Goal: Task Accomplishment & Management: Complete application form

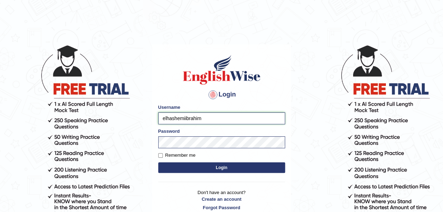
drag, startPoint x: 0, startPoint y: 0, endPoint x: 210, endPoint y: 119, distance: 241.4
click at [210, 119] on input "elhashemiibrahim" at bounding box center [221, 118] width 127 height 12
click at [205, 167] on button "Login" at bounding box center [221, 168] width 127 height 11
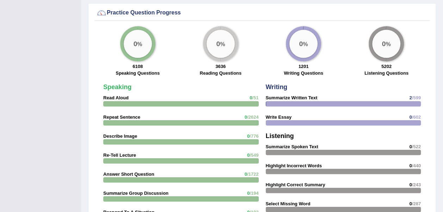
scroll to position [571, 0]
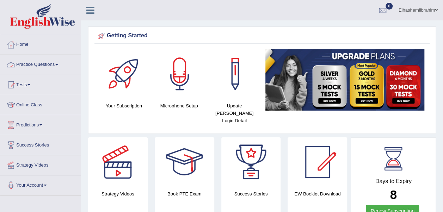
click at [49, 65] on link "Practice Questions" at bounding box center [40, 64] width 80 height 18
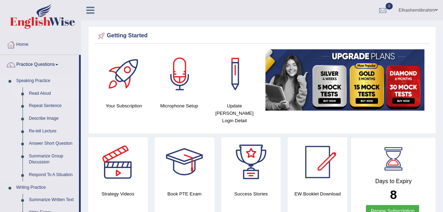
click at [42, 92] on link "Read Aloud" at bounding box center [52, 93] width 53 height 13
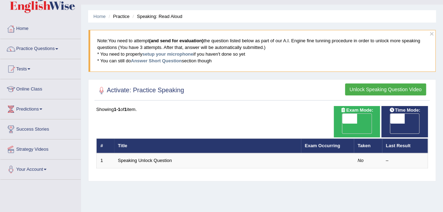
scroll to position [16, 0]
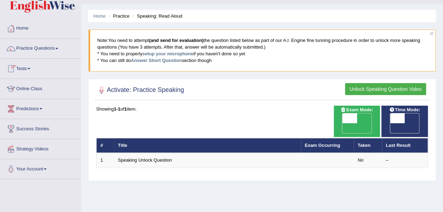
click at [28, 66] on link "Tests" at bounding box center [40, 68] width 80 height 18
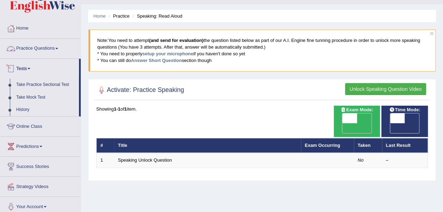
click at [63, 49] on link "Practice Questions" at bounding box center [40, 48] width 80 height 18
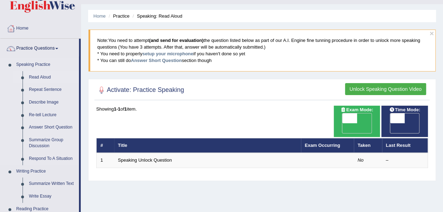
click at [39, 77] on link "Read Aloud" at bounding box center [52, 77] width 53 height 13
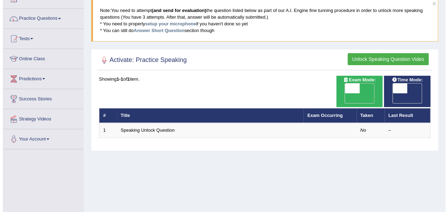
scroll to position [49, 0]
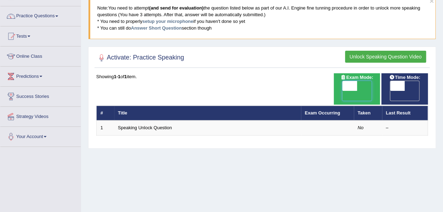
click at [355, 82] on span at bounding box center [349, 86] width 15 height 10
checkbox input "true"
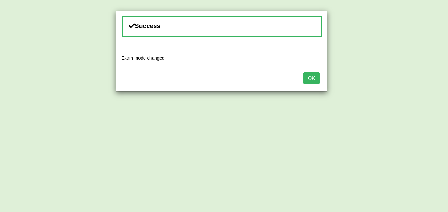
click at [309, 77] on button "OK" at bounding box center [312, 78] width 16 height 12
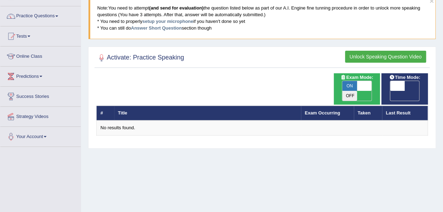
click at [399, 53] on button "Unlock Speaking Question Video" at bounding box center [385, 57] width 81 height 12
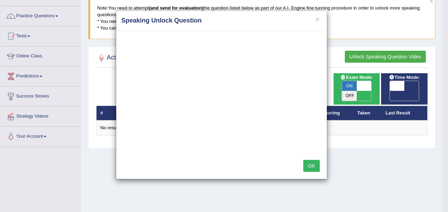
click at [315, 165] on button "OK" at bounding box center [312, 166] width 16 height 12
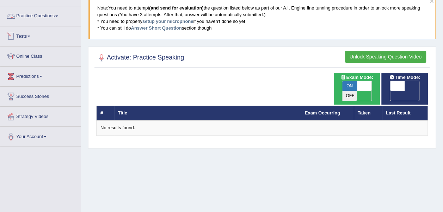
click at [53, 11] on link "Practice Questions" at bounding box center [40, 15] width 80 height 18
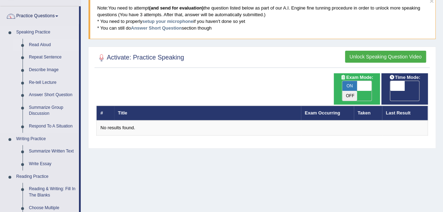
click at [47, 44] on link "Read Aloud" at bounding box center [52, 45] width 53 height 13
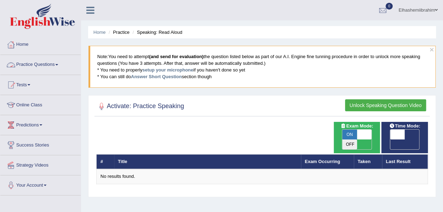
click at [61, 62] on link "Practice Questions" at bounding box center [40, 64] width 80 height 18
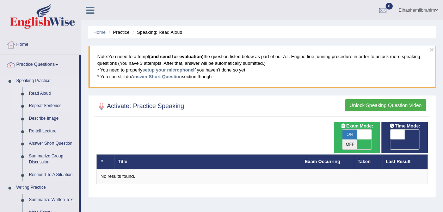
click at [52, 103] on link "Repeat Sentence" at bounding box center [52, 106] width 53 height 13
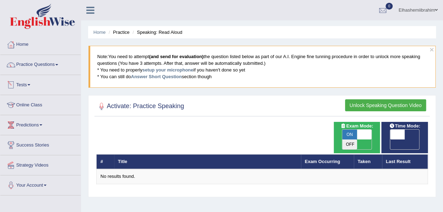
click at [26, 83] on link "Tests" at bounding box center [40, 84] width 80 height 18
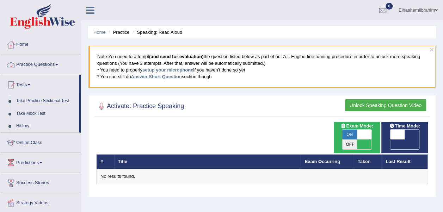
click at [57, 63] on link "Practice Questions" at bounding box center [40, 64] width 80 height 18
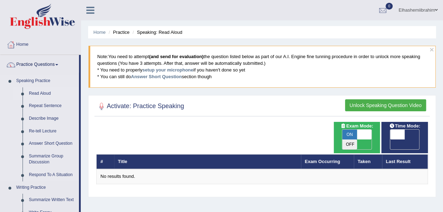
click at [44, 93] on link "Read Aloud" at bounding box center [52, 93] width 53 height 13
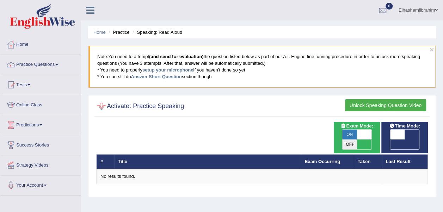
click at [101, 106] on div at bounding box center [101, 106] width 11 height 11
click at [56, 63] on link "Practice Questions" at bounding box center [40, 64] width 80 height 18
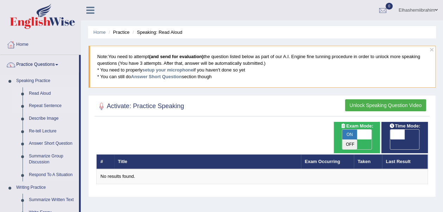
click at [39, 103] on link "Repeat Sentence" at bounding box center [52, 106] width 53 height 13
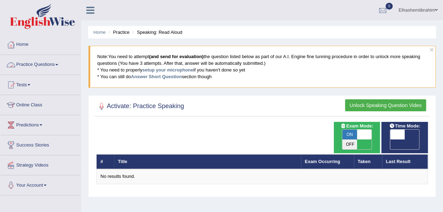
click at [56, 62] on link "Practice Questions" at bounding box center [40, 64] width 80 height 18
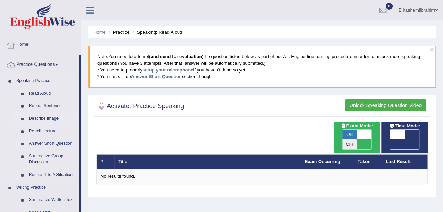
click at [43, 117] on link "Describe Image" at bounding box center [52, 118] width 53 height 13
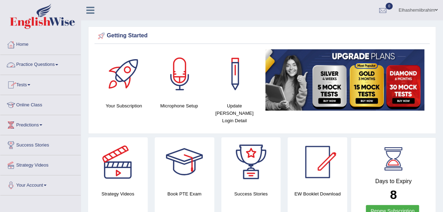
click at [58, 65] on span at bounding box center [56, 64] width 3 height 1
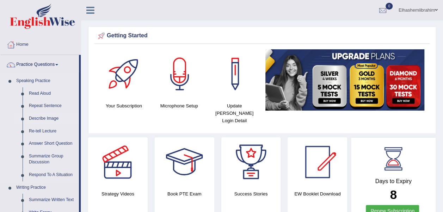
click at [45, 115] on link "Describe Image" at bounding box center [52, 118] width 53 height 13
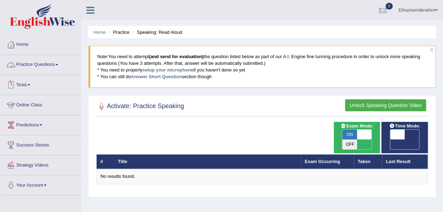
click at [54, 65] on link "Practice Questions" at bounding box center [40, 64] width 80 height 18
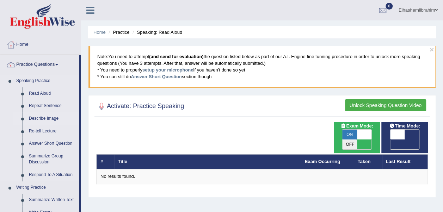
click at [32, 116] on link "Describe Image" at bounding box center [52, 118] width 53 height 13
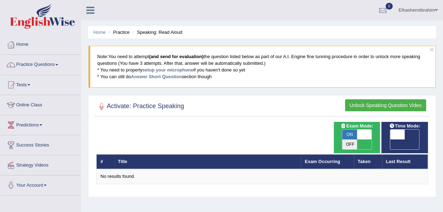
click at [390, 140] on span "OFF" at bounding box center [383, 145] width 15 height 10
checkbox input "true"
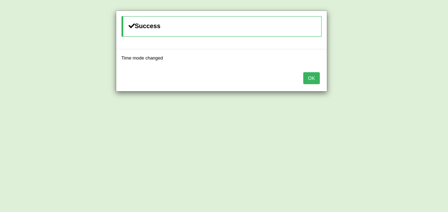
click at [315, 79] on button "OK" at bounding box center [312, 78] width 16 height 12
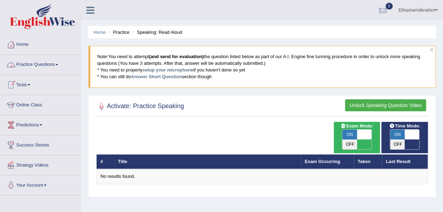
click at [58, 61] on link "Practice Questions" at bounding box center [40, 64] width 80 height 18
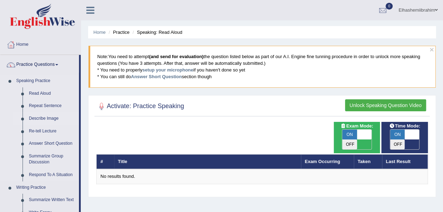
click at [37, 118] on link "Describe Image" at bounding box center [52, 118] width 53 height 13
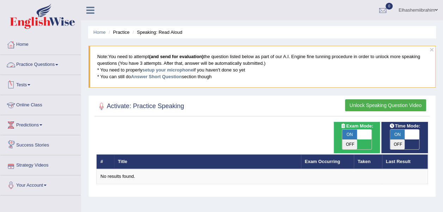
click at [56, 62] on link "Practice Questions" at bounding box center [40, 64] width 80 height 18
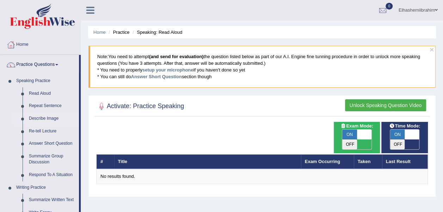
click at [46, 118] on link "Describe Image" at bounding box center [52, 118] width 53 height 13
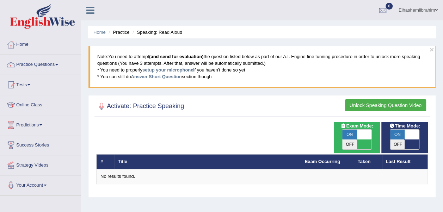
click at [29, 43] on link "Home" at bounding box center [40, 44] width 80 height 18
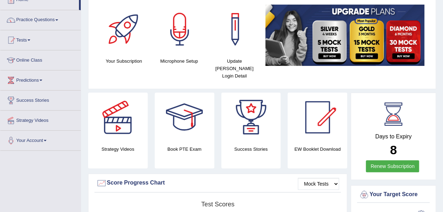
scroll to position [20, 0]
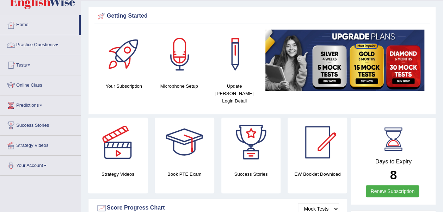
click at [60, 47] on link "Practice Questions" at bounding box center [40, 44] width 80 height 18
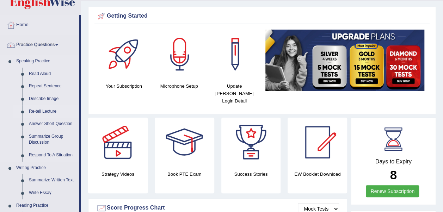
click at [43, 111] on link "Re-tell Lecture" at bounding box center [52, 111] width 53 height 13
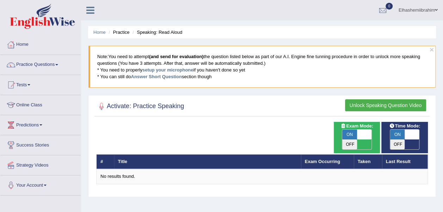
click at [17, 40] on link "Home" at bounding box center [40, 44] width 80 height 18
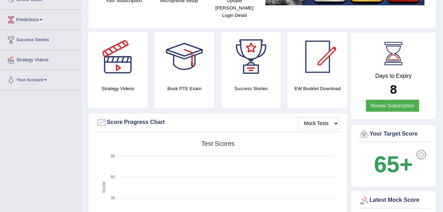
scroll to position [109, 0]
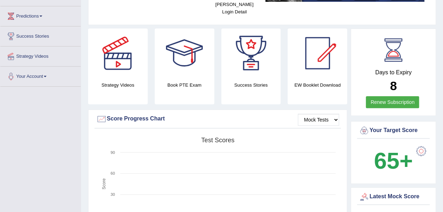
click at [418, 147] on div at bounding box center [421, 151] width 14 height 14
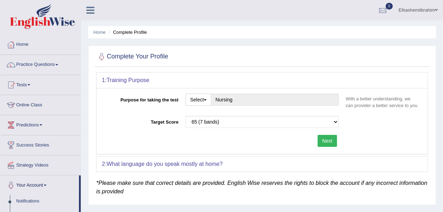
click at [341, 123] on div "Please select the correct value 50 (6 bands) 58 (6.5 bands) 65 (7 bands) 79 (8 …" at bounding box center [262, 124] width 160 height 16
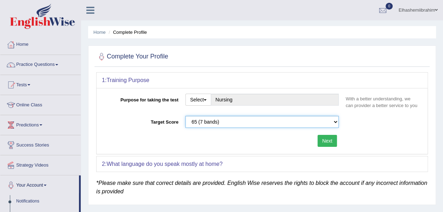
click at [335, 120] on select "Please select the correct value 50 (6 bands) 58 (6.5 bands) 65 (7 bands) 79 (8 …" at bounding box center [261, 122] width 153 height 12
click at [197, 119] on select "Please select the correct value 50 (6 bands) 58 (6.5 bands) 65 (7 bands) 79 (8 …" at bounding box center [261, 122] width 153 height 12
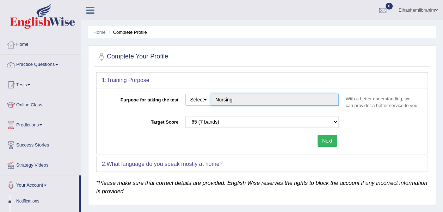
click at [307, 103] on input "Nursing" at bounding box center [275, 100] width 128 height 12
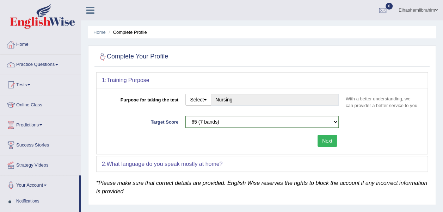
click at [20, 46] on link "Home" at bounding box center [40, 44] width 80 height 18
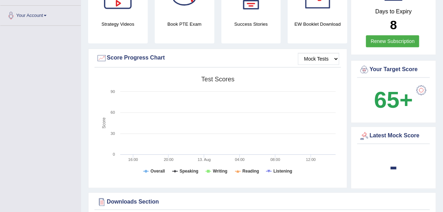
scroll to position [180, 0]
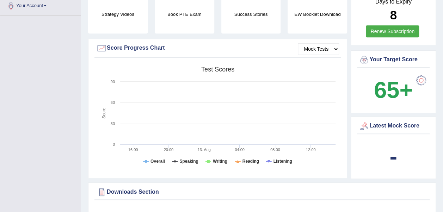
click at [422, 73] on div at bounding box center [421, 80] width 14 height 14
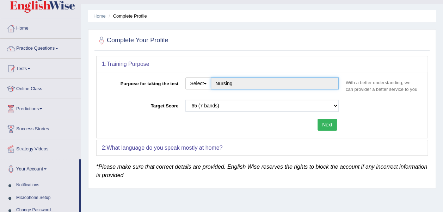
click at [213, 88] on input "Nursing" at bounding box center [275, 84] width 128 height 12
click at [239, 87] on input "Nursing" at bounding box center [275, 84] width 128 height 12
click at [225, 83] on input "Nursing" at bounding box center [275, 84] width 128 height 12
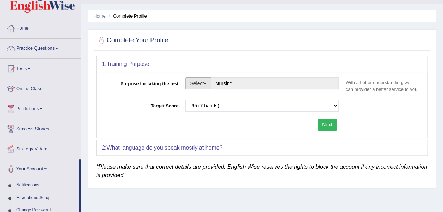
click at [206, 84] on button "Select" at bounding box center [198, 84] width 26 height 12
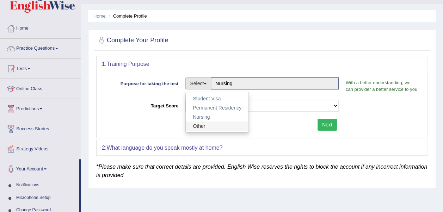
click at [208, 124] on link "Other" at bounding box center [217, 126] width 63 height 9
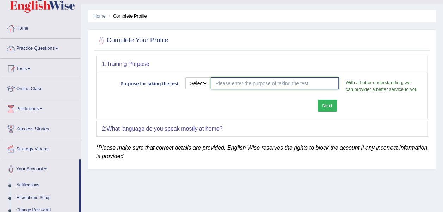
click at [288, 85] on input "Purpose for taking the test" at bounding box center [275, 84] width 128 height 12
click at [205, 82] on button "Select" at bounding box center [198, 84] width 26 height 12
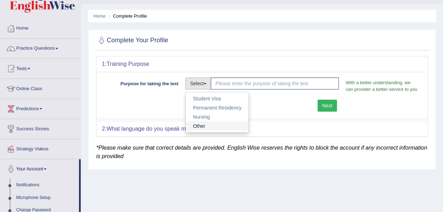
click at [206, 125] on link "Other" at bounding box center [217, 126] width 63 height 9
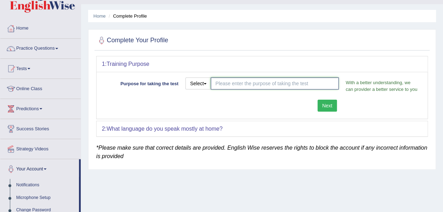
click at [232, 85] on input "Purpose for taking the test" at bounding box center [275, 84] width 128 height 12
click at [335, 105] on button "Next" at bounding box center [327, 106] width 19 height 12
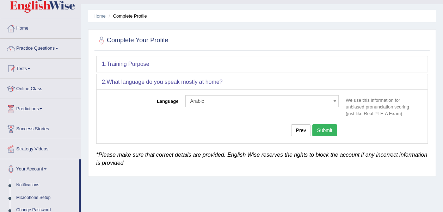
click at [331, 131] on button "Submit" at bounding box center [324, 130] width 25 height 12
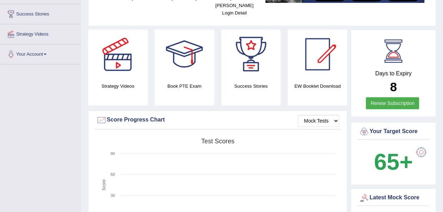
scroll to position [143, 0]
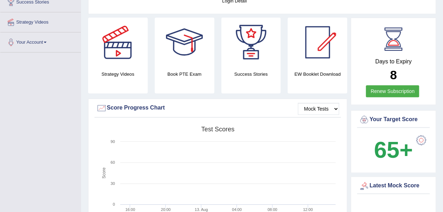
click at [421, 133] on div at bounding box center [421, 140] width 14 height 14
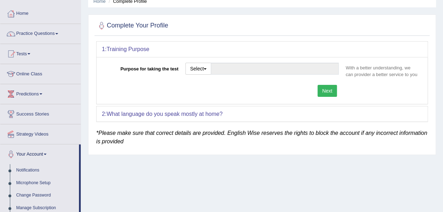
scroll to position [30, 0]
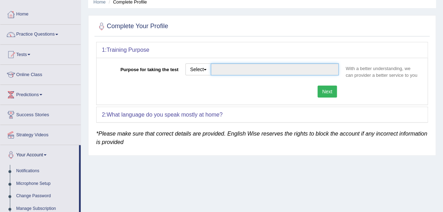
click at [278, 68] on input "Purpose for taking the test" at bounding box center [275, 69] width 128 height 12
click at [327, 90] on button "Next" at bounding box center [327, 92] width 19 height 12
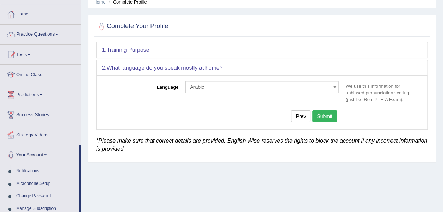
click at [326, 118] on button "Submit" at bounding box center [324, 116] width 25 height 12
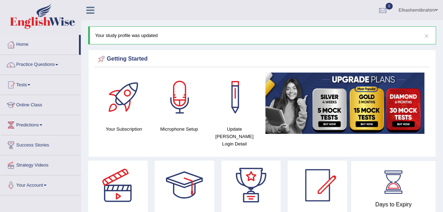
drag, startPoint x: 442, startPoint y: 30, endPoint x: 450, endPoint y: 45, distance: 17.5
click at [443, 45] on html "Toggle navigation Home Practice Questions Speaking Practice Read Aloud Repeat S…" at bounding box center [221, 106] width 443 height 212
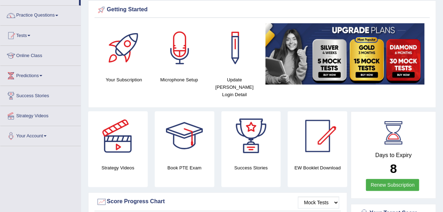
scroll to position [52, 0]
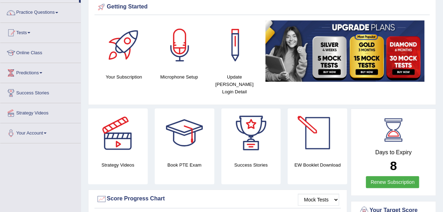
click at [321, 144] on div at bounding box center [317, 133] width 49 height 49
